Goal: Browse casually

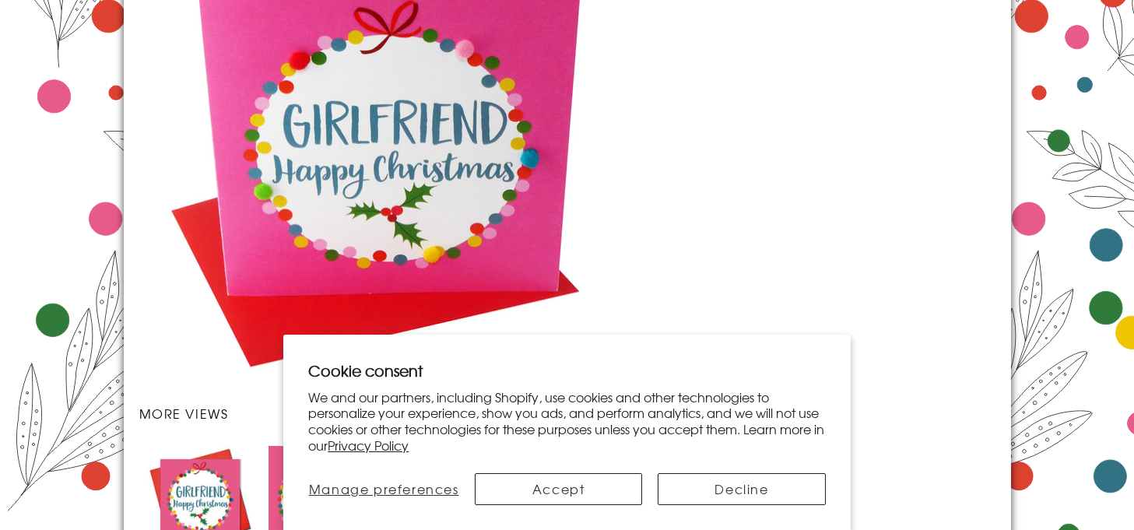
scroll to position [2121, 0]
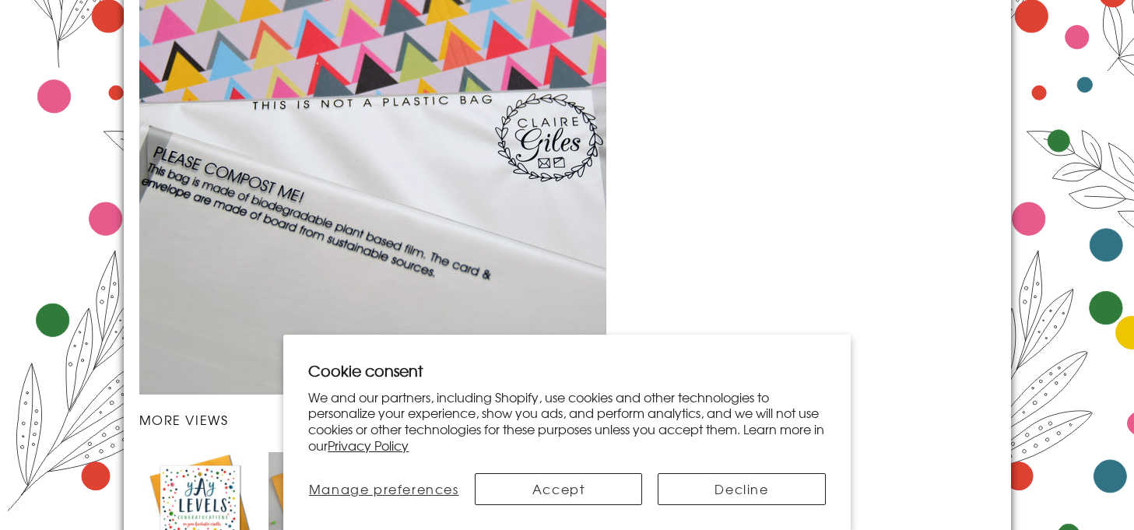
scroll to position [2121, 0]
